Goal: Transaction & Acquisition: Book appointment/travel/reservation

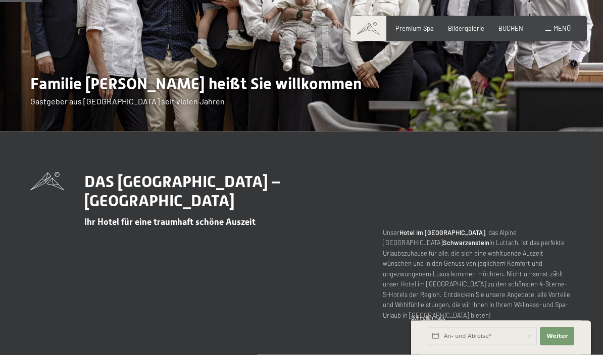
scroll to position [197, 0]
click at [427, 30] on span "Premium Spa" at bounding box center [414, 28] width 38 height 8
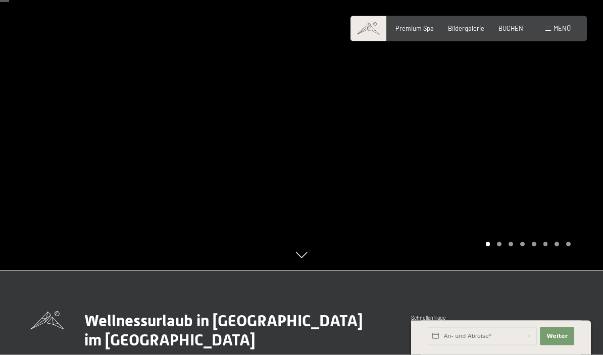
scroll to position [85, 0]
click at [579, 154] on div at bounding box center [451, 92] width 301 height 355
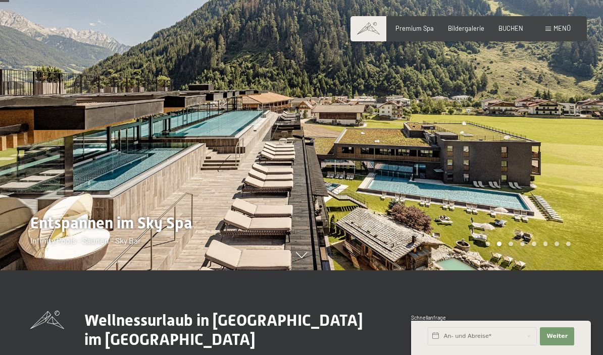
click at [577, 168] on div at bounding box center [451, 92] width 301 height 355
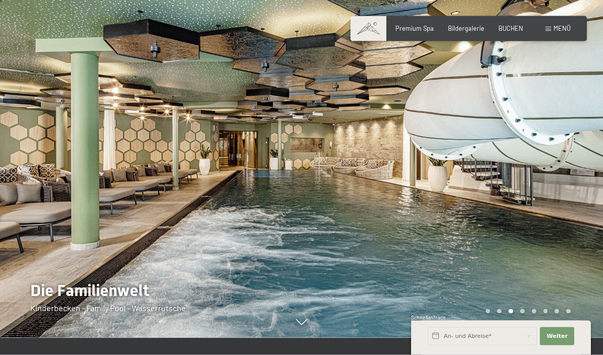
scroll to position [0, 0]
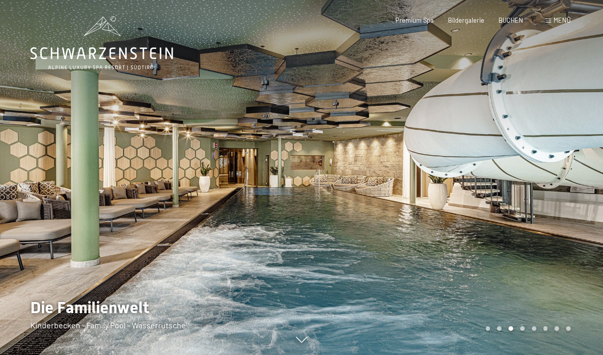
click at [474, 23] on span "Bildergalerie" at bounding box center [466, 20] width 36 height 8
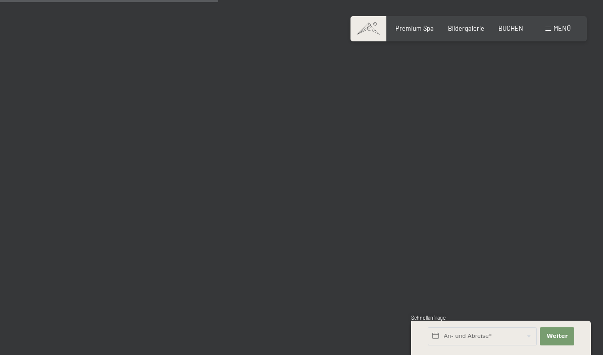
scroll to position [3073, 0]
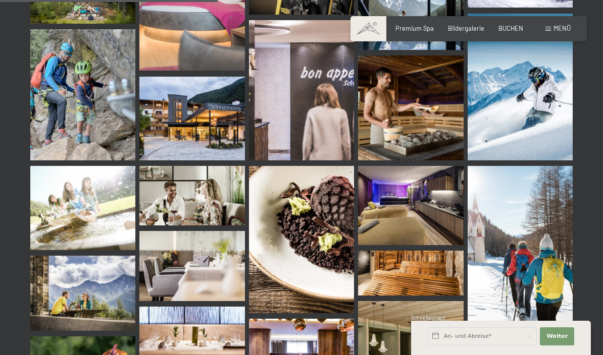
click at [225, 125] on img at bounding box center [191, 119] width 105 height 84
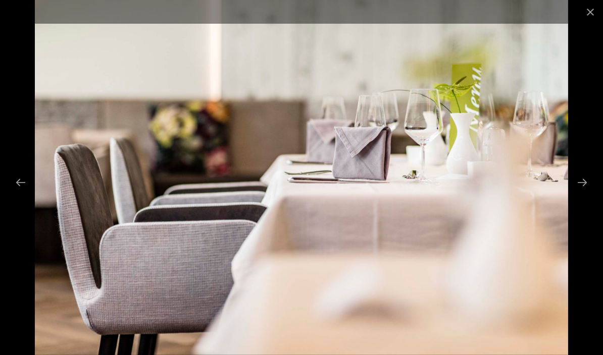
scroll to position [3039, 0]
click at [583, 185] on button "Next slide" at bounding box center [582, 183] width 21 height 20
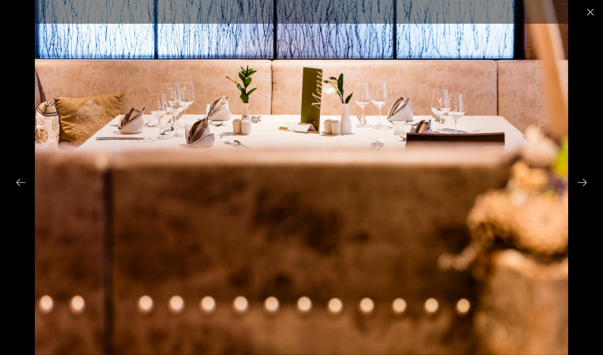
click at [591, 181] on button "Next slide" at bounding box center [582, 183] width 21 height 20
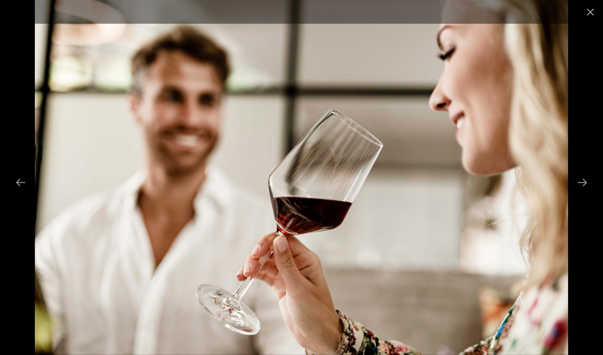
click at [588, 180] on button "Next slide" at bounding box center [582, 183] width 21 height 20
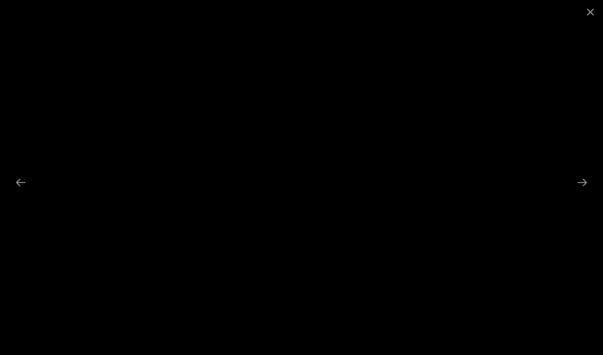
click at [583, 183] on button "Next slide" at bounding box center [582, 183] width 21 height 20
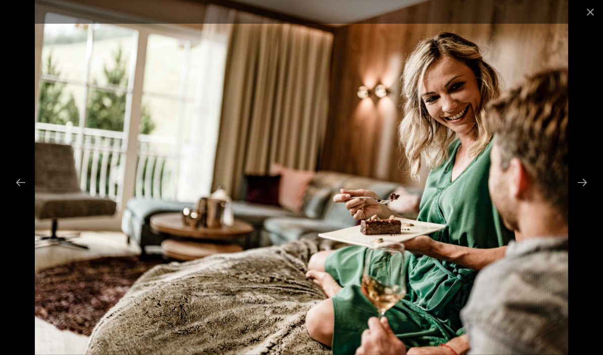
click at [584, 183] on button "Next slide" at bounding box center [582, 183] width 21 height 20
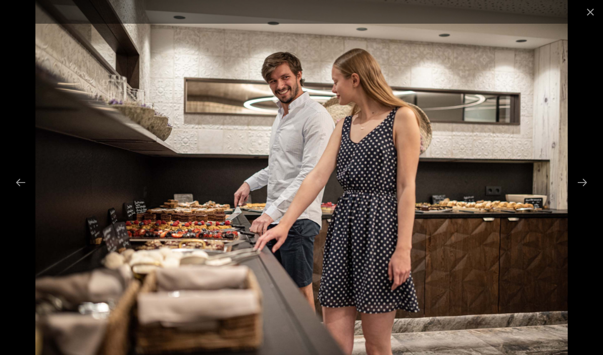
click at [584, 181] on button "Next slide" at bounding box center [582, 183] width 21 height 20
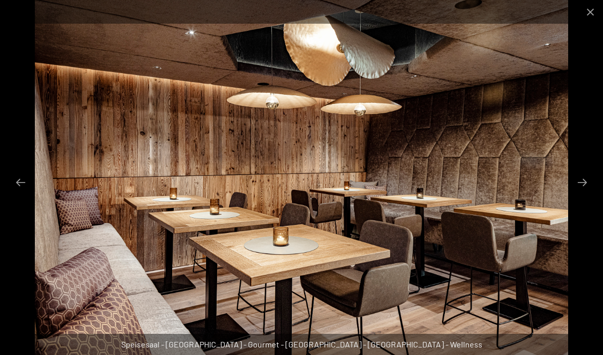
click at [586, 184] on button "Next slide" at bounding box center [582, 183] width 21 height 20
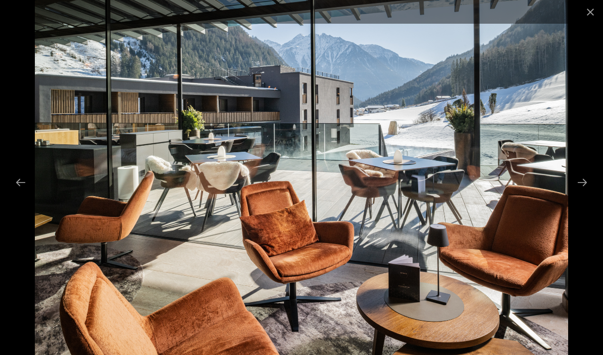
click at [586, 179] on button "Next slide" at bounding box center [582, 183] width 21 height 20
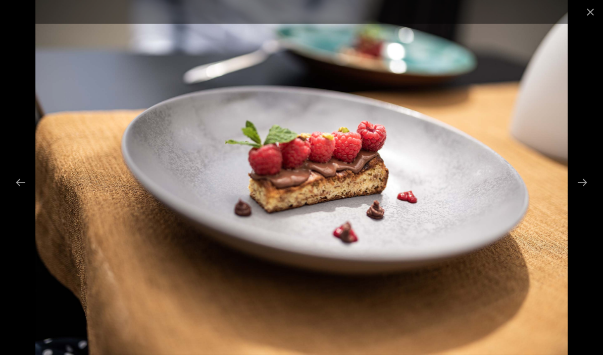
click at [583, 179] on button "Next slide" at bounding box center [582, 183] width 21 height 20
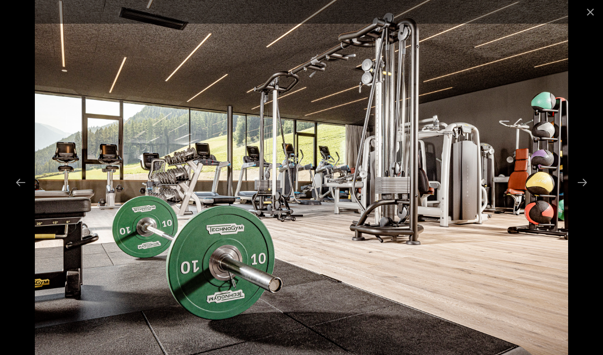
click at [583, 181] on button "Next slide" at bounding box center [582, 183] width 21 height 20
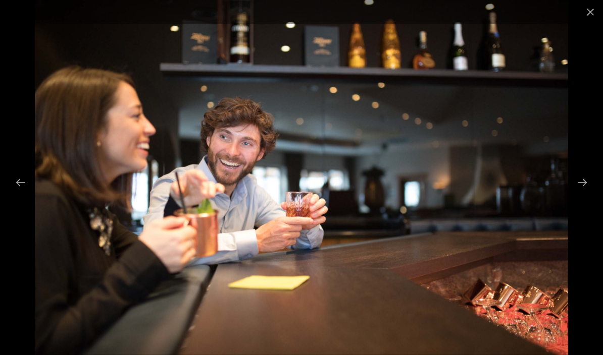
click at [584, 184] on button "Next slide" at bounding box center [582, 183] width 21 height 20
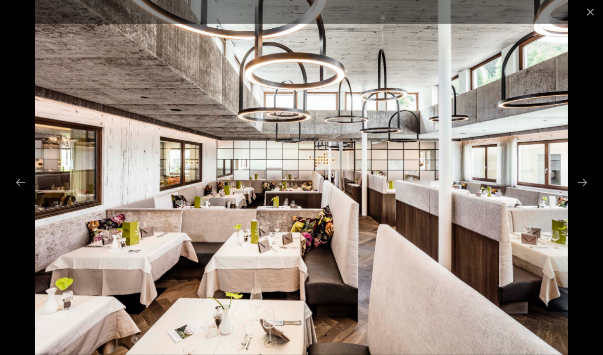
click at [584, 185] on button "Next slide" at bounding box center [582, 183] width 21 height 20
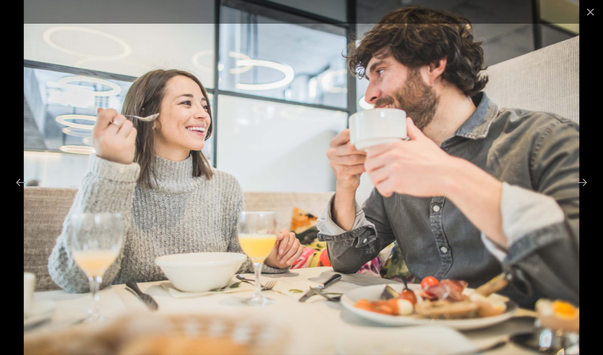
click at [583, 182] on button "Next slide" at bounding box center [582, 183] width 21 height 20
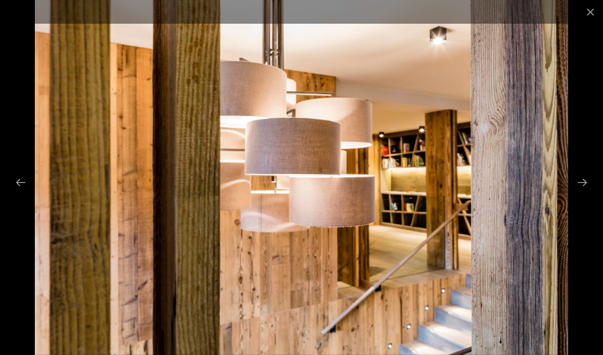
click at [580, 184] on button "Next slide" at bounding box center [582, 183] width 21 height 20
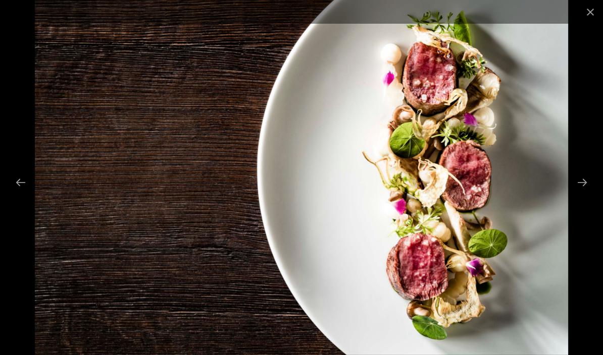
click at [581, 184] on button "Next slide" at bounding box center [582, 183] width 21 height 20
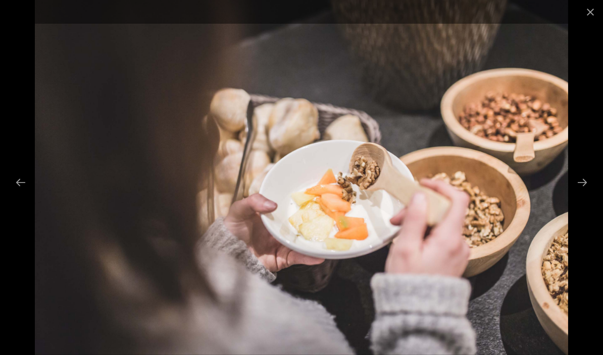
click at [592, 14] on button "Close gallery" at bounding box center [590, 12] width 25 height 24
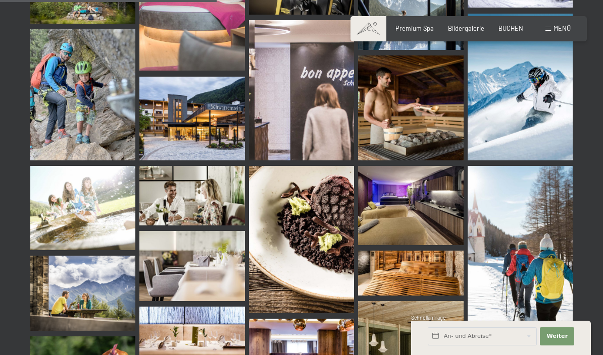
click at [519, 30] on span "BUCHEN" at bounding box center [510, 28] width 25 height 8
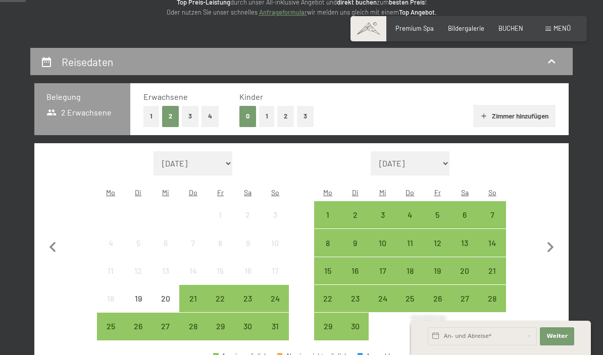
scroll to position [145, 0]
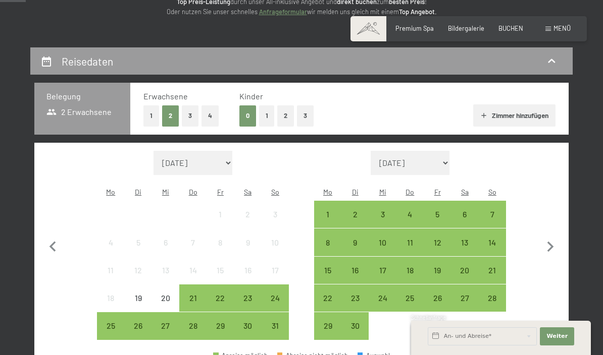
click at [328, 211] on div "1" at bounding box center [327, 223] width 25 height 25
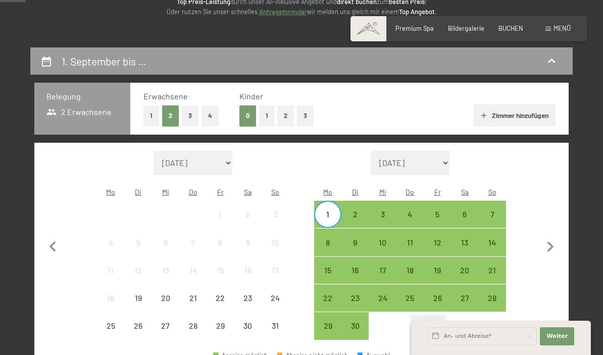
click at [496, 211] on div "7" at bounding box center [492, 223] width 25 height 25
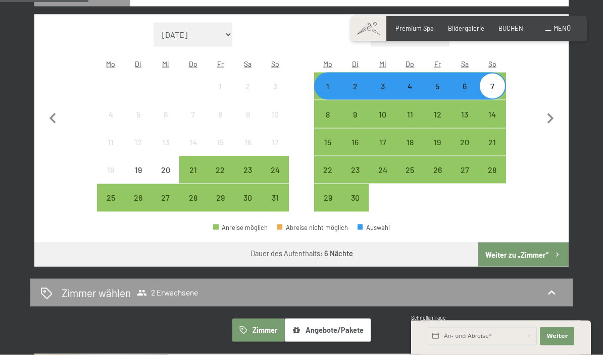
click at [538, 243] on button "Weiter zu „Zimmer“" at bounding box center [523, 255] width 90 height 24
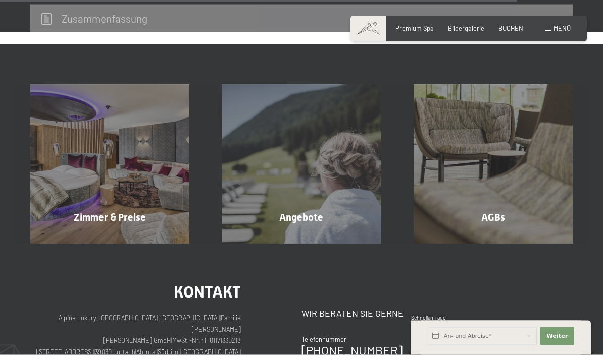
scroll to position [1342, 0]
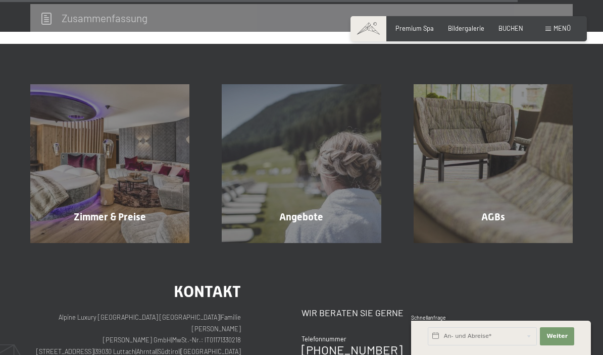
click at [331, 202] on div "Angebote Mehr erfahren" at bounding box center [301, 163] width 191 height 159
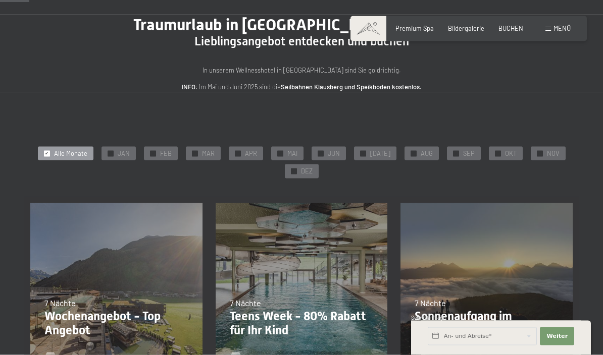
scroll to position [66, 0]
click at [464, 151] on span "SEP" at bounding box center [469, 153] width 12 height 9
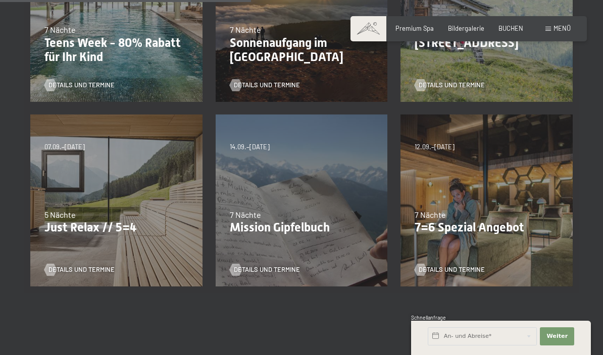
scroll to position [340, 0]
click at [513, 231] on p "7=6 Spezial Angebot" at bounding box center [487, 227] width 144 height 15
click at [468, 267] on span "Details und Termine" at bounding box center [452, 269] width 66 height 9
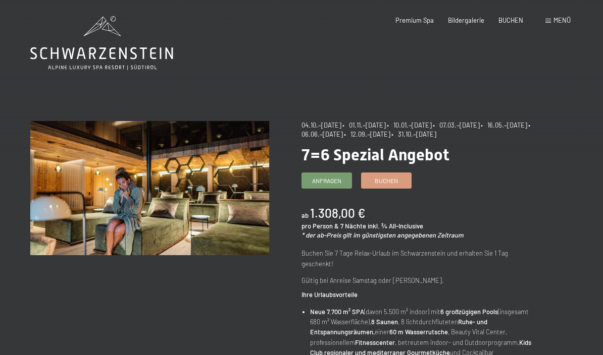
click at [391, 178] on span "Buchen" at bounding box center [386, 181] width 23 height 9
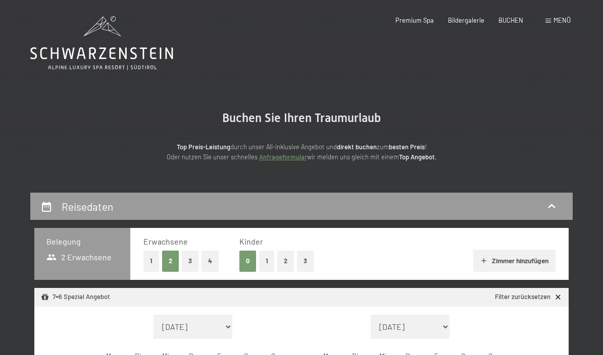
select select "[DATE]"
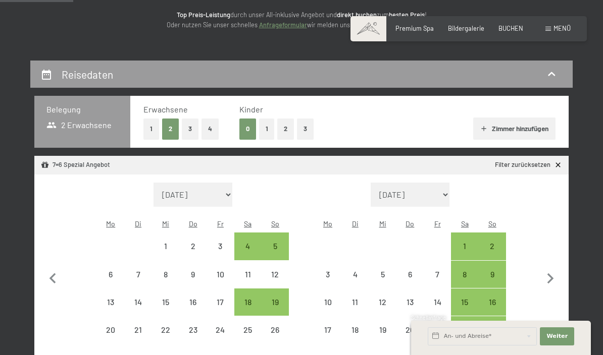
scroll to position [133, 0]
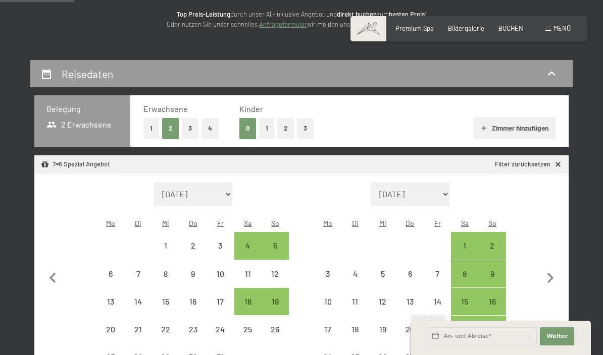
click at [283, 242] on div "5" at bounding box center [275, 254] width 25 height 25
select select "[DATE]"
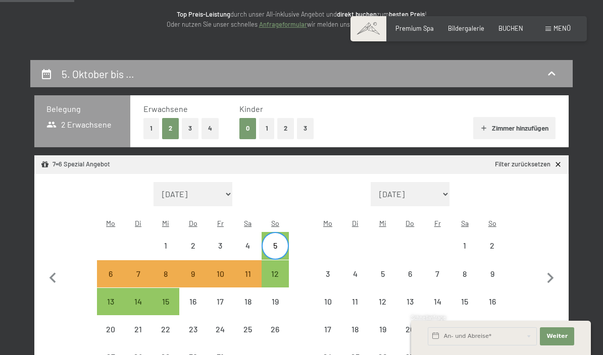
click at [110, 298] on div "13" at bounding box center [110, 310] width 25 height 25
select select "[DATE]"
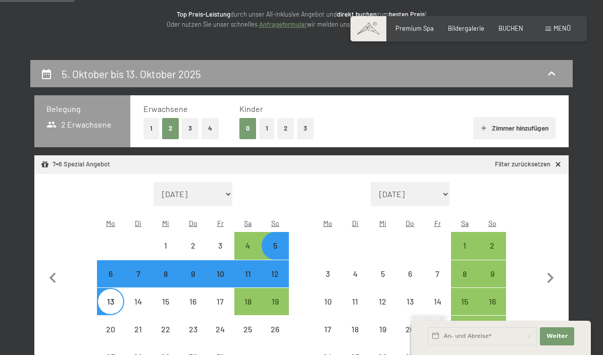
select select "[DATE]"
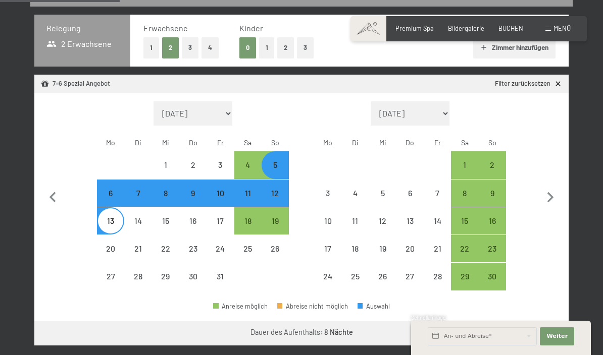
click at [532, 322] on button "Weiter zu „Zimmer“" at bounding box center [523, 334] width 90 height 24
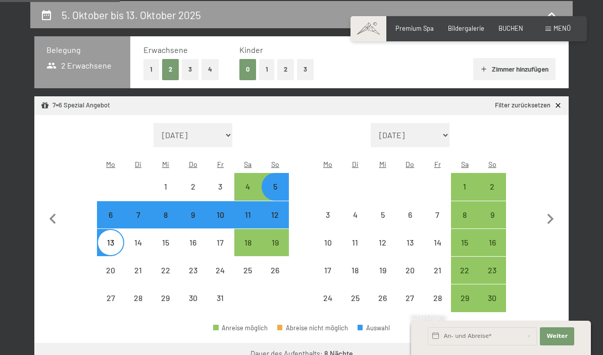
select select "[DATE]"
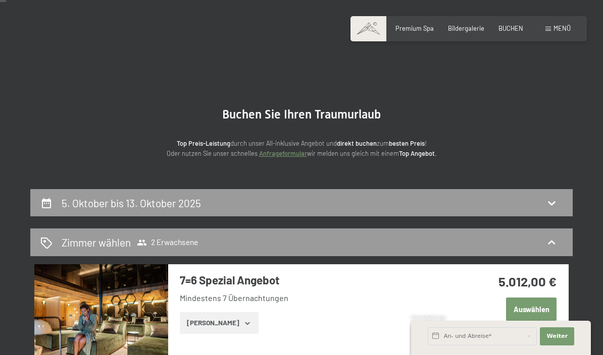
scroll to position [0, 0]
